Goal: Task Accomplishment & Management: Use online tool/utility

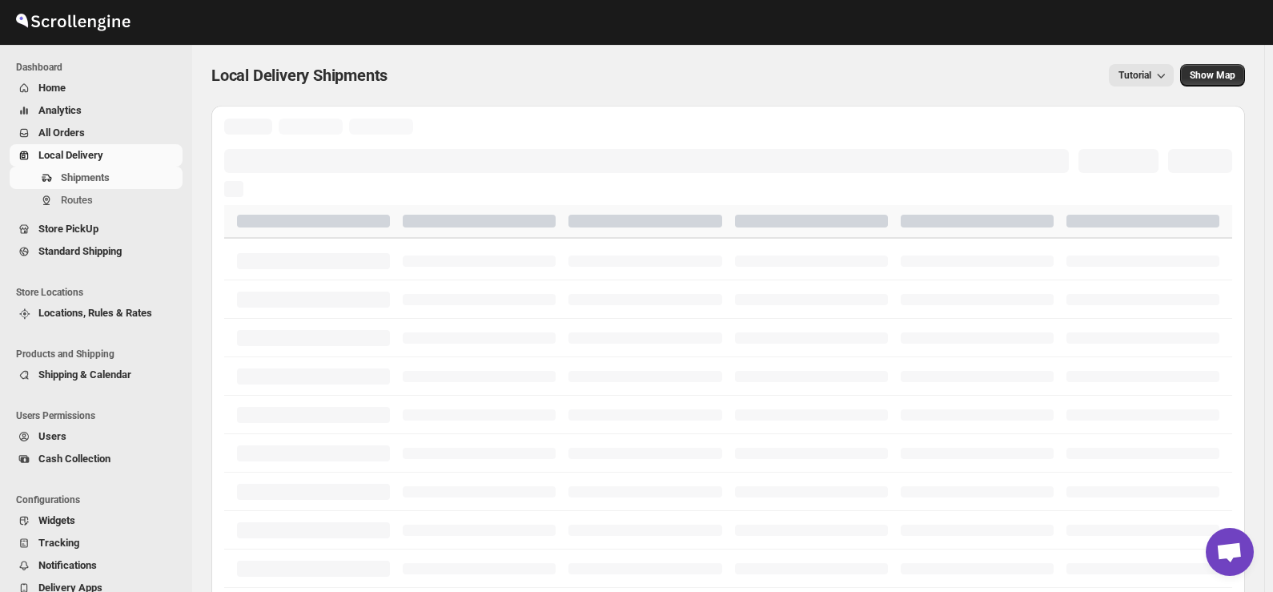
scroll to position [2104, 0]
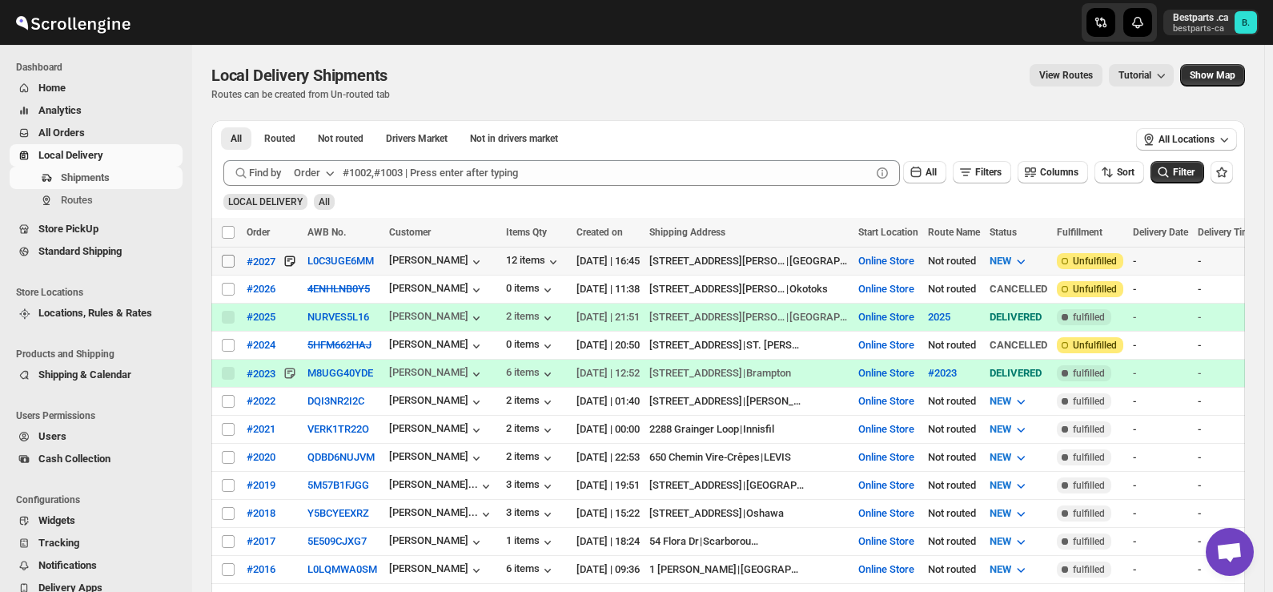
click at [227, 259] on input "Select shipment" at bounding box center [228, 261] width 13 height 13
checkbox input "true"
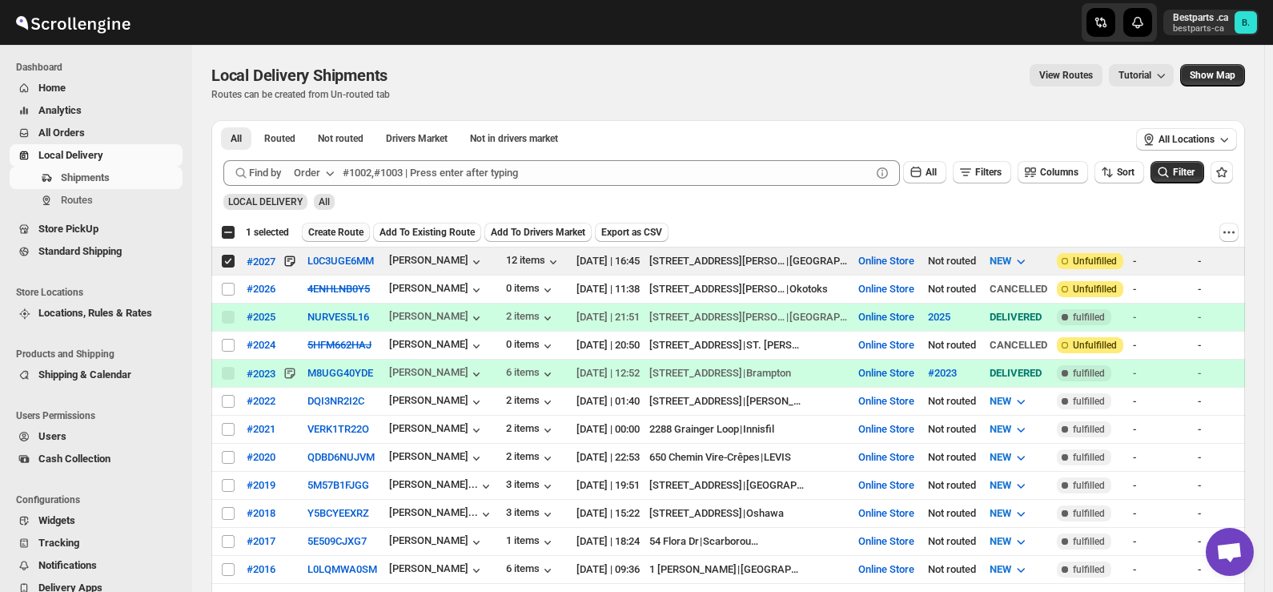
click at [323, 230] on span "Create Route" at bounding box center [335, 232] width 55 height 13
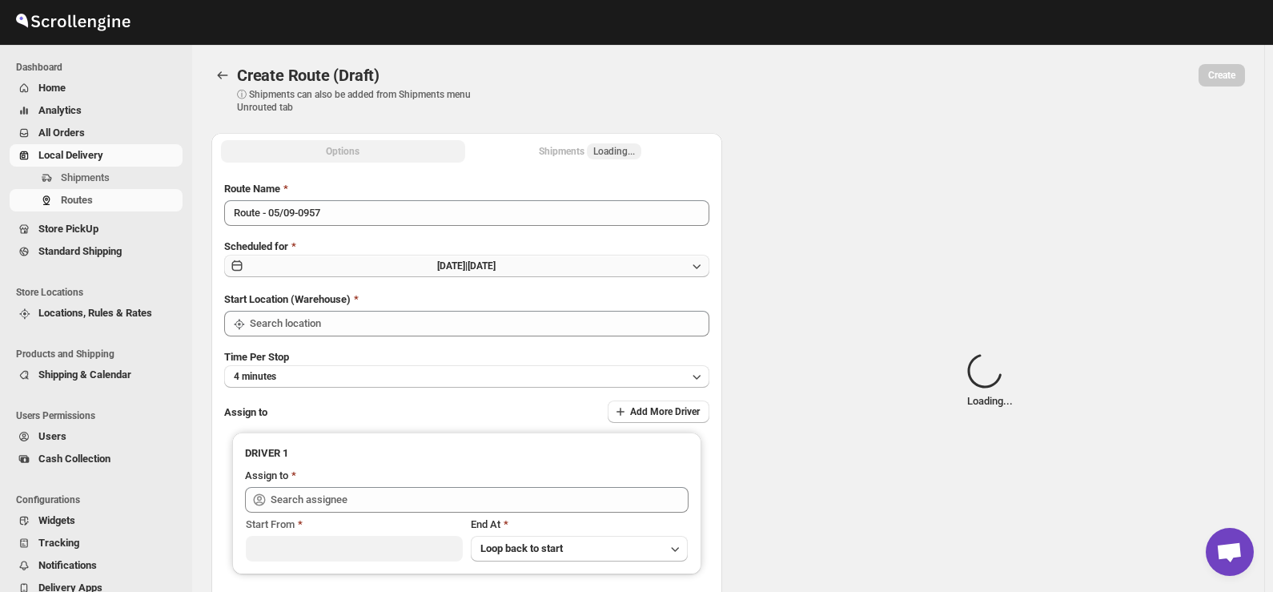
type input "Route - 05/09-0957"
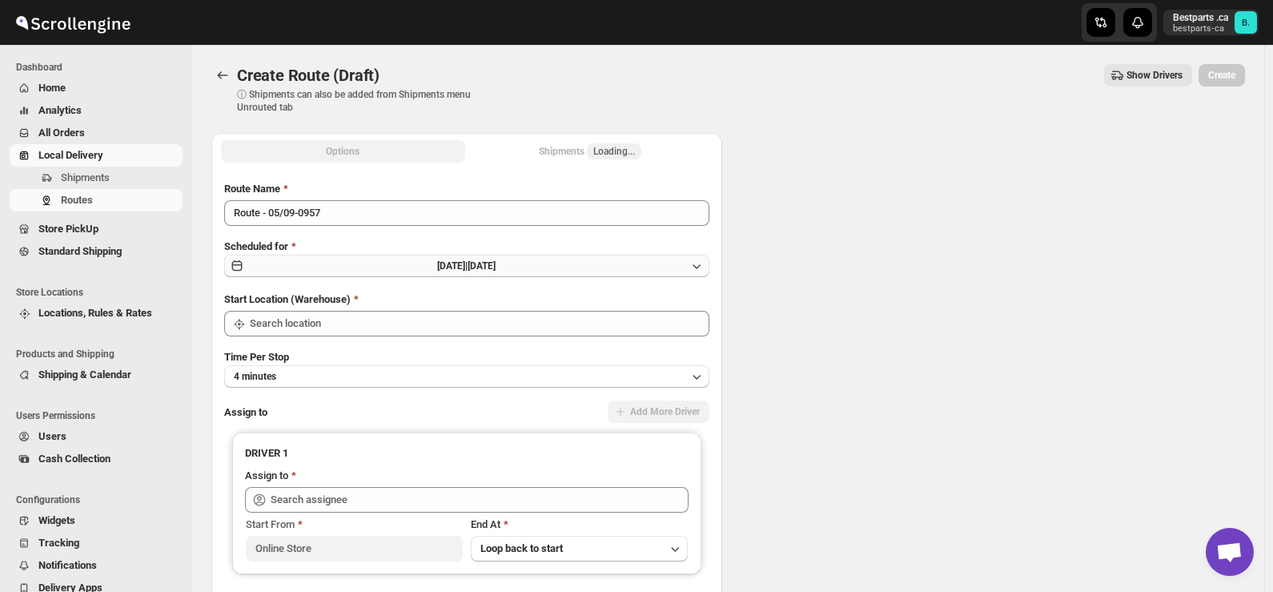
type input "Online Store"
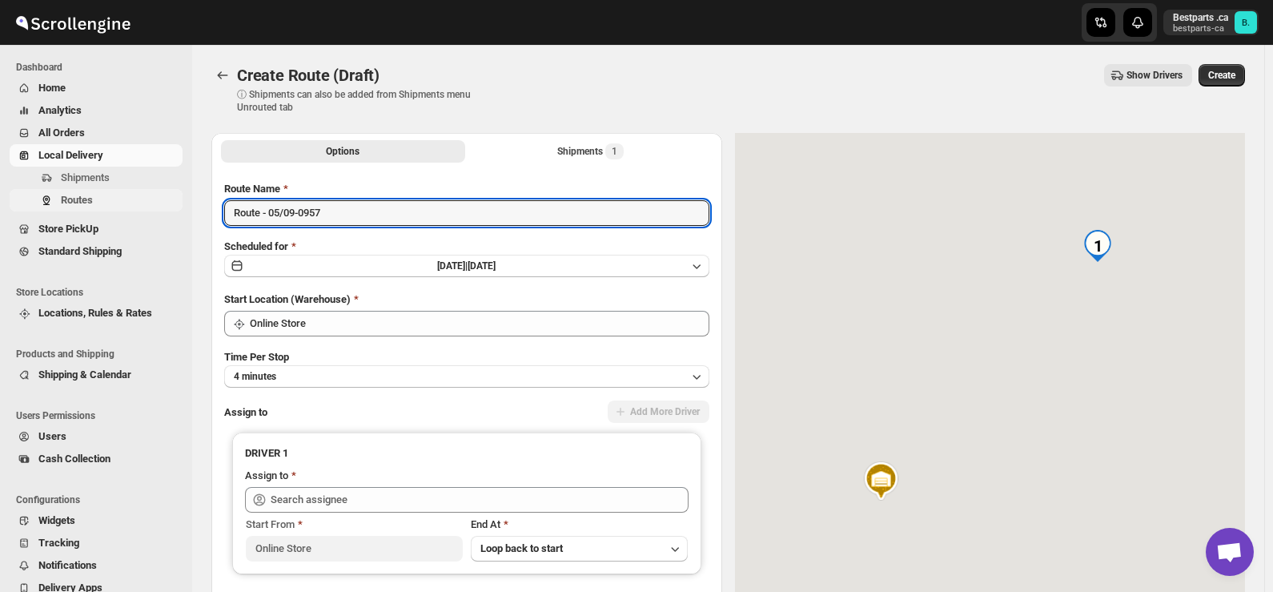
drag, startPoint x: 386, startPoint y: 217, endPoint x: 106, endPoint y: 190, distance: 280.7
click at [106, 190] on div "Skip to content Bestparts .ca bestparts-ca B. Dashboard Home Analytics All Orde…" at bounding box center [636, 378] width 1273 height 756
paste input "[PERSON_NAME] [PERSON_NAME] Professional Corpor [STREET_ADDRESS] [PHONE_NUMBER]"
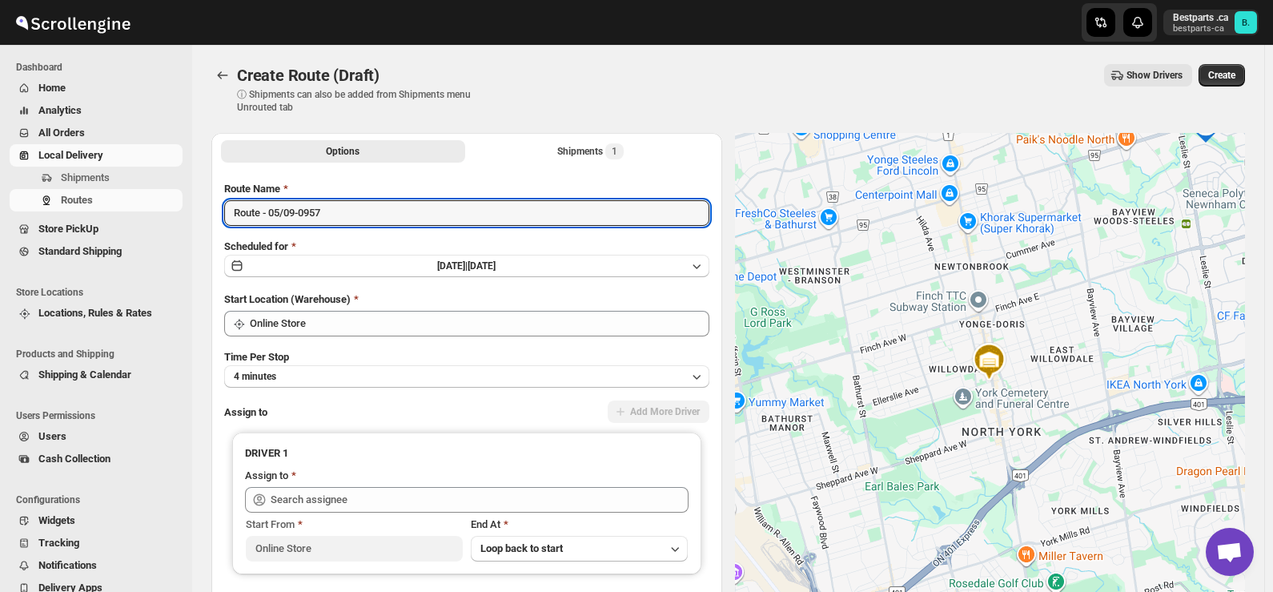
paste input "#202"
type input "#2027"
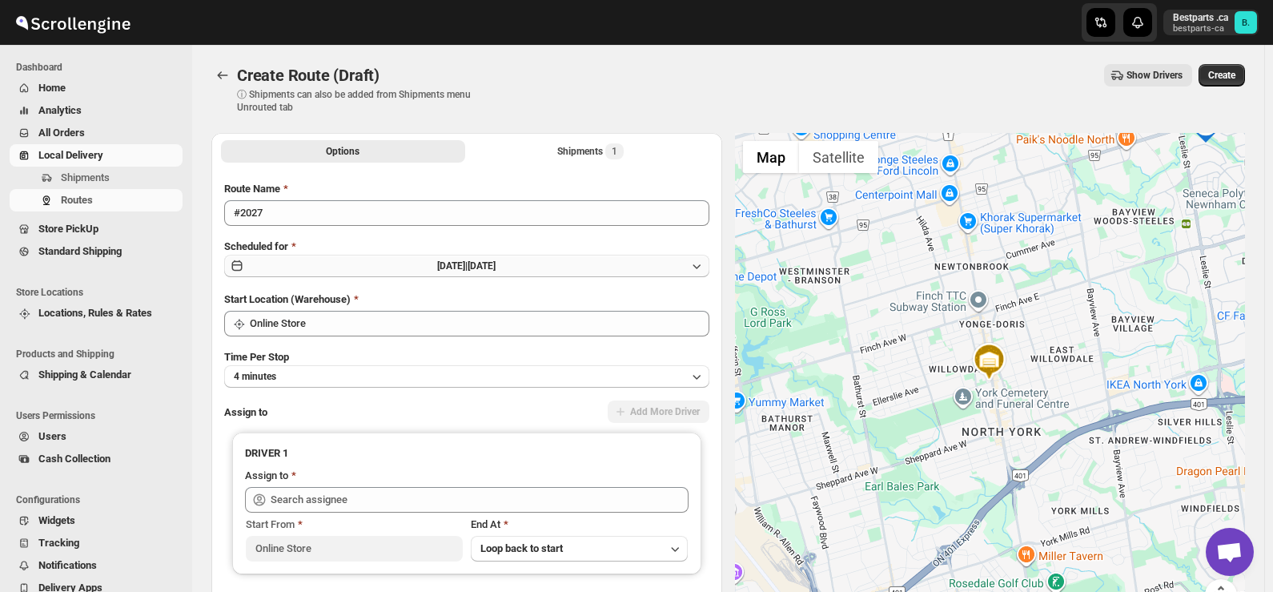
click at [451, 266] on span "[DATE] |" at bounding box center [452, 265] width 30 height 11
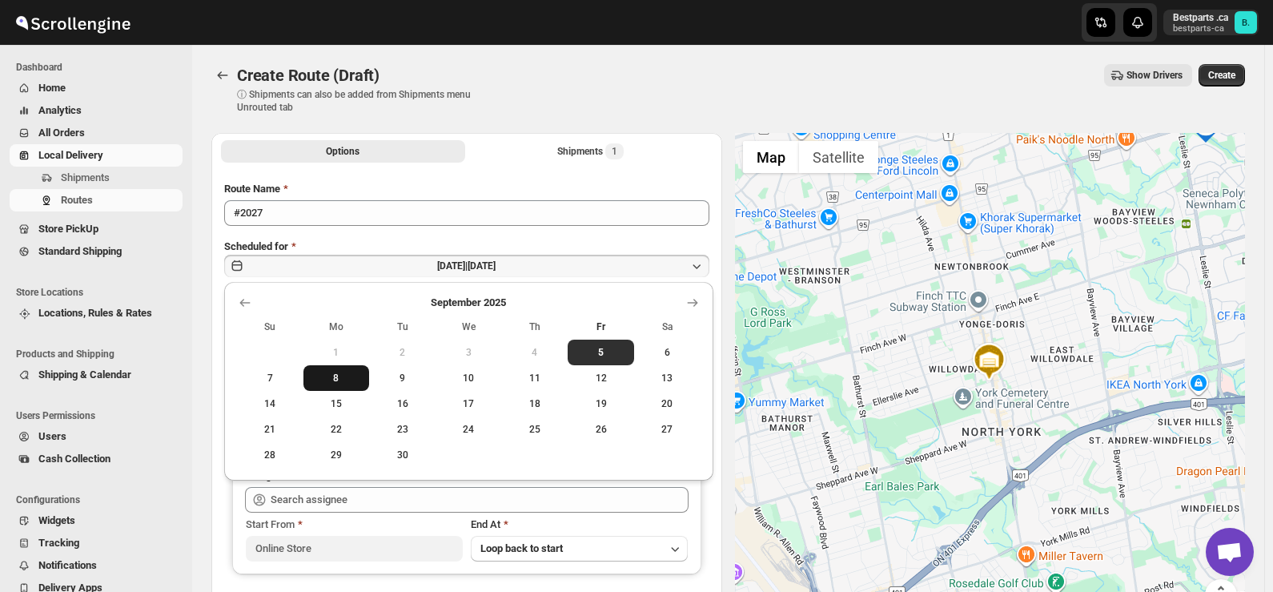
click at [343, 383] on span "8" at bounding box center [337, 377] width 54 height 13
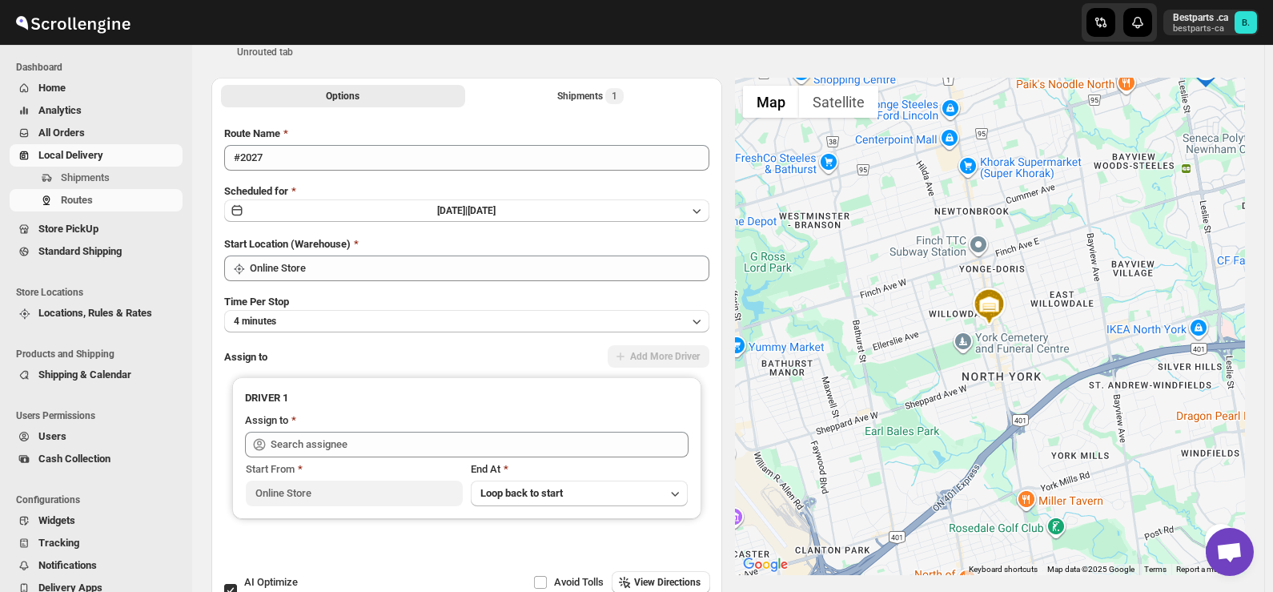
scroll to position [80, 0]
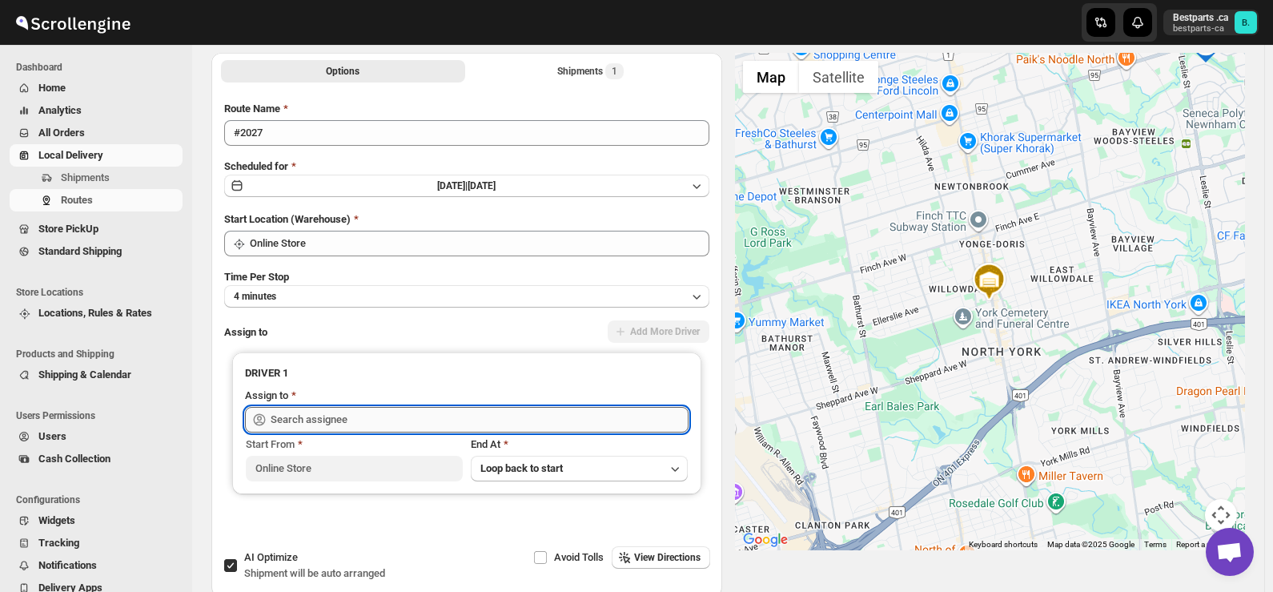
click at [367, 428] on input "text" at bounding box center [480, 420] width 418 height 26
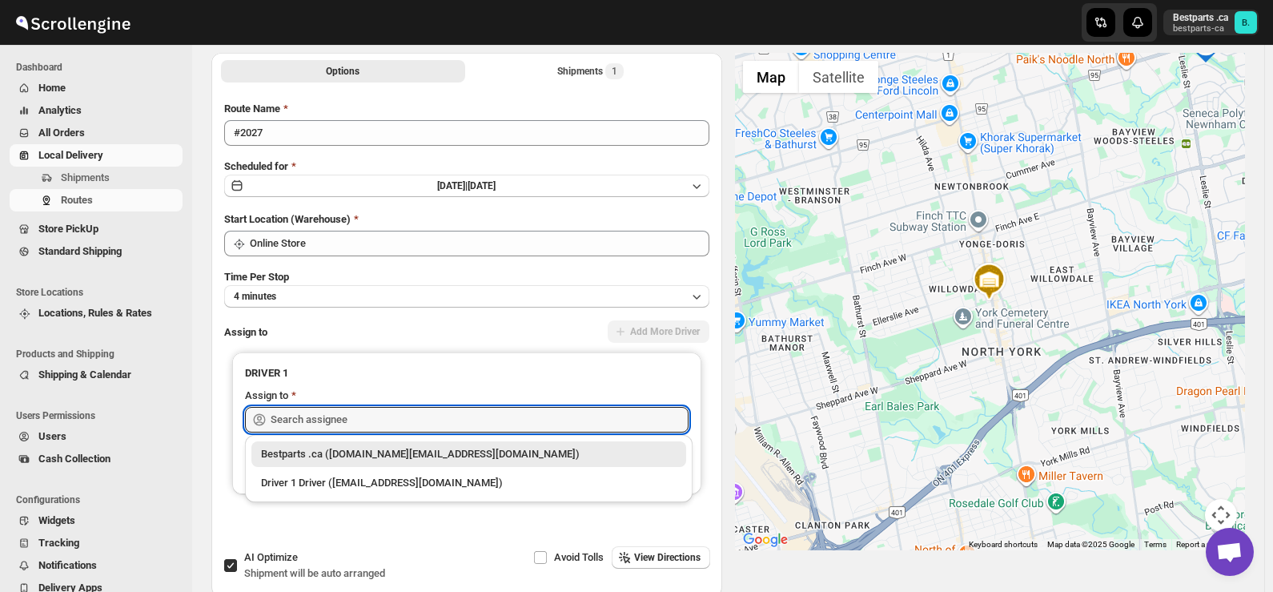
click at [362, 453] on div "Bestparts .ca ([DOMAIN_NAME][EMAIL_ADDRESS][DOMAIN_NAME])" at bounding box center [468, 454] width 415 height 16
type input "Bestparts .ca ([DOMAIN_NAME][EMAIL_ADDRESS][DOMAIN_NAME])"
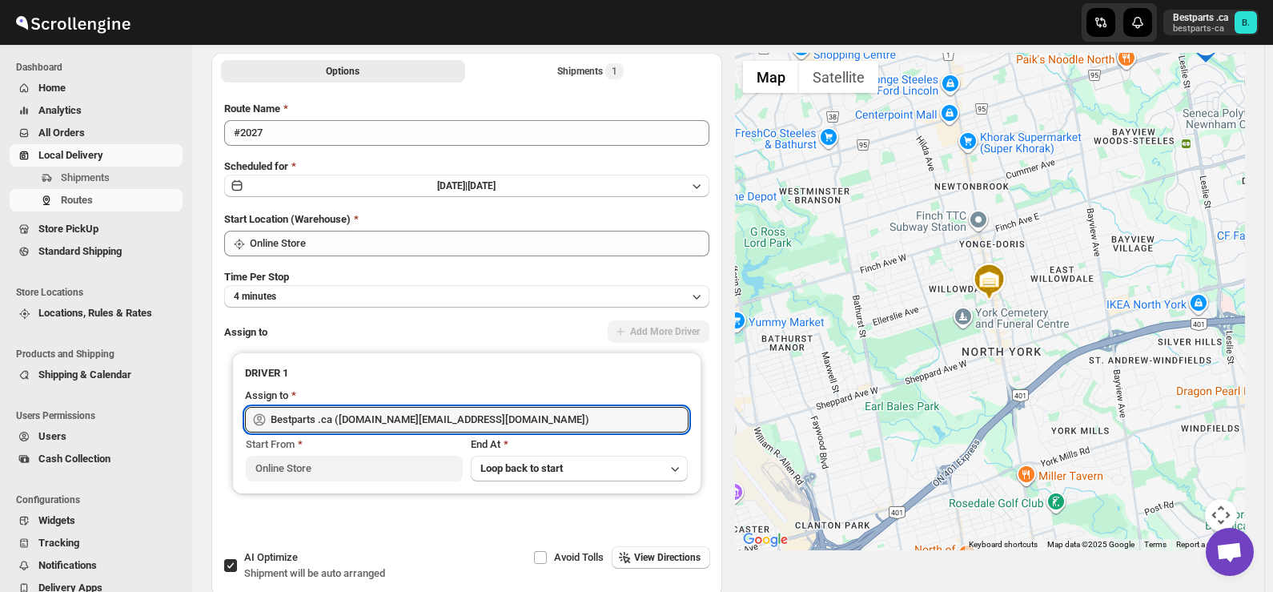
scroll to position [0, 0]
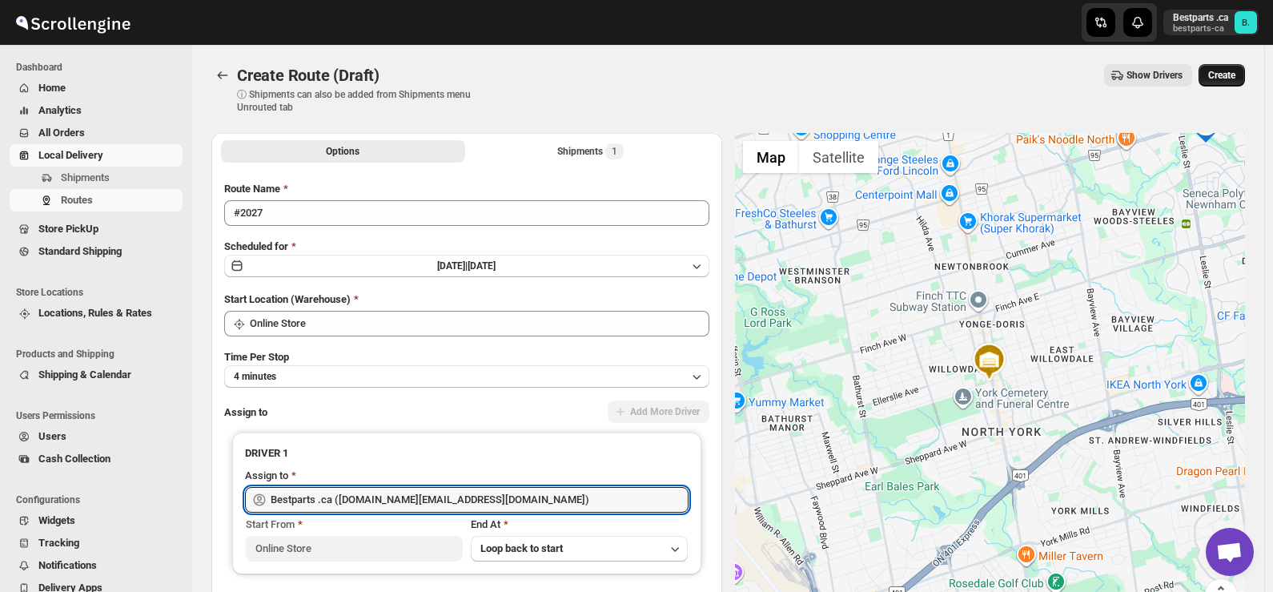
click at [1229, 79] on span "Create" at bounding box center [1221, 75] width 27 height 13
